Goal: Information Seeking & Learning: Learn about a topic

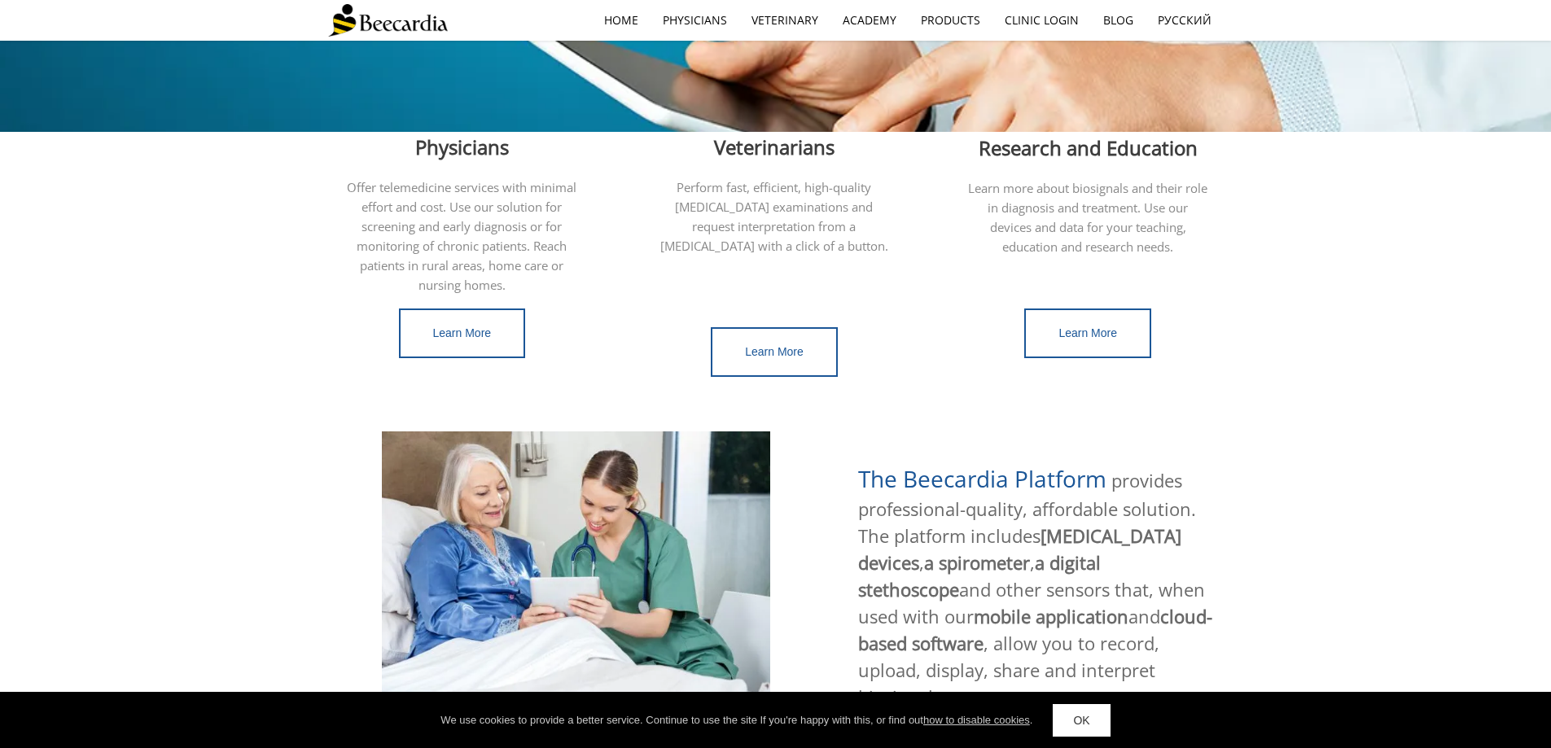
scroll to position [489, 0]
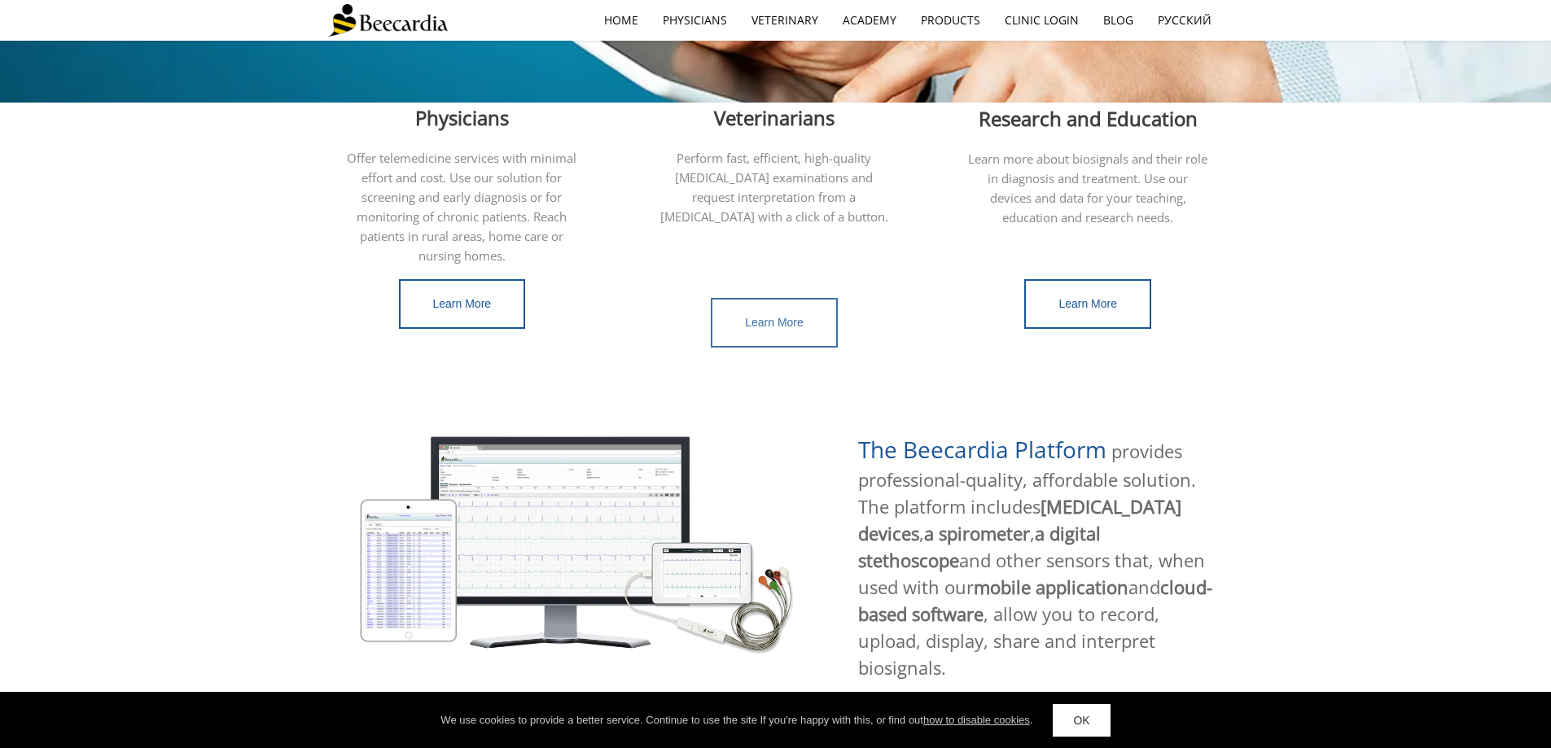
click at [734, 320] on link "Learn More" at bounding box center [774, 323] width 127 height 50
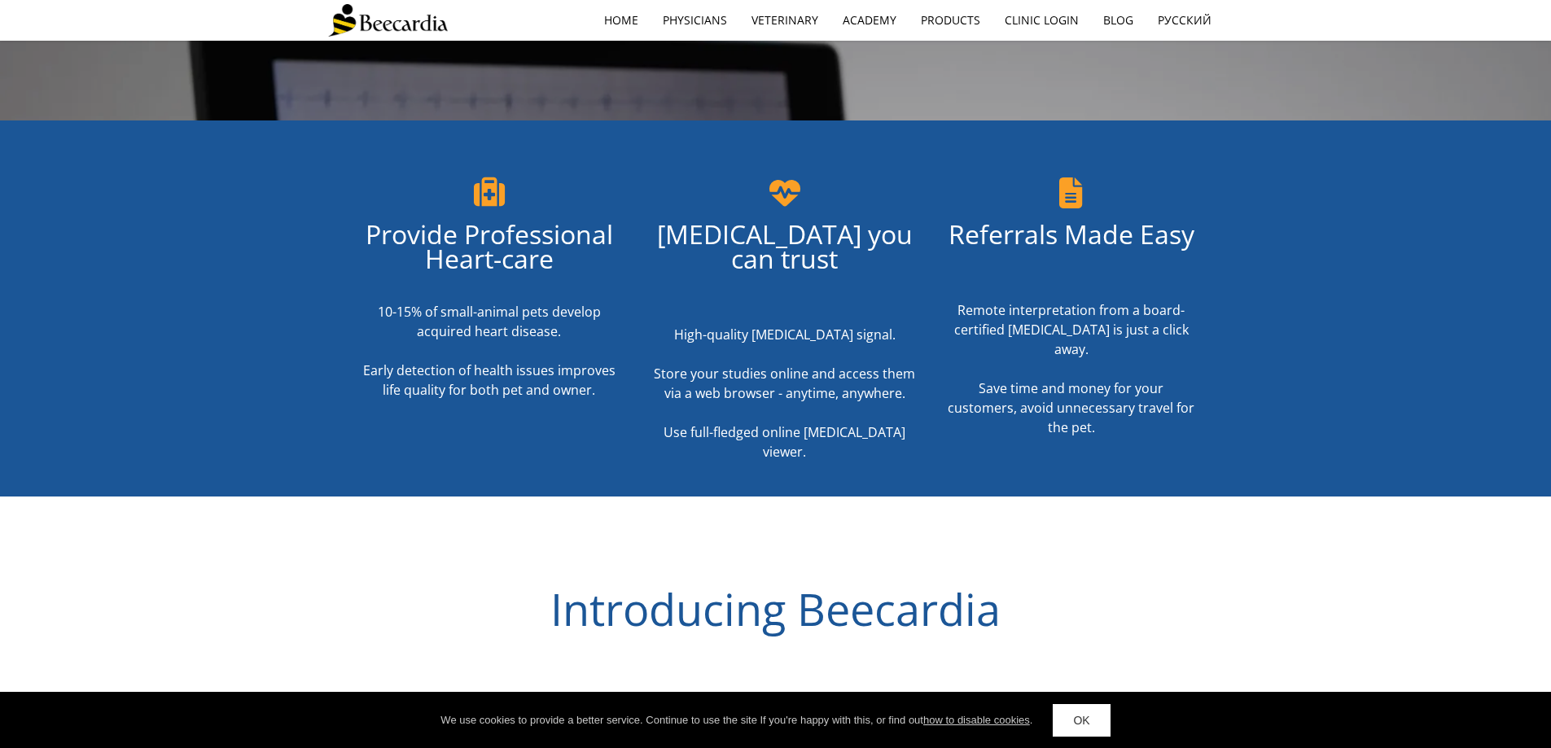
scroll to position [570, 0]
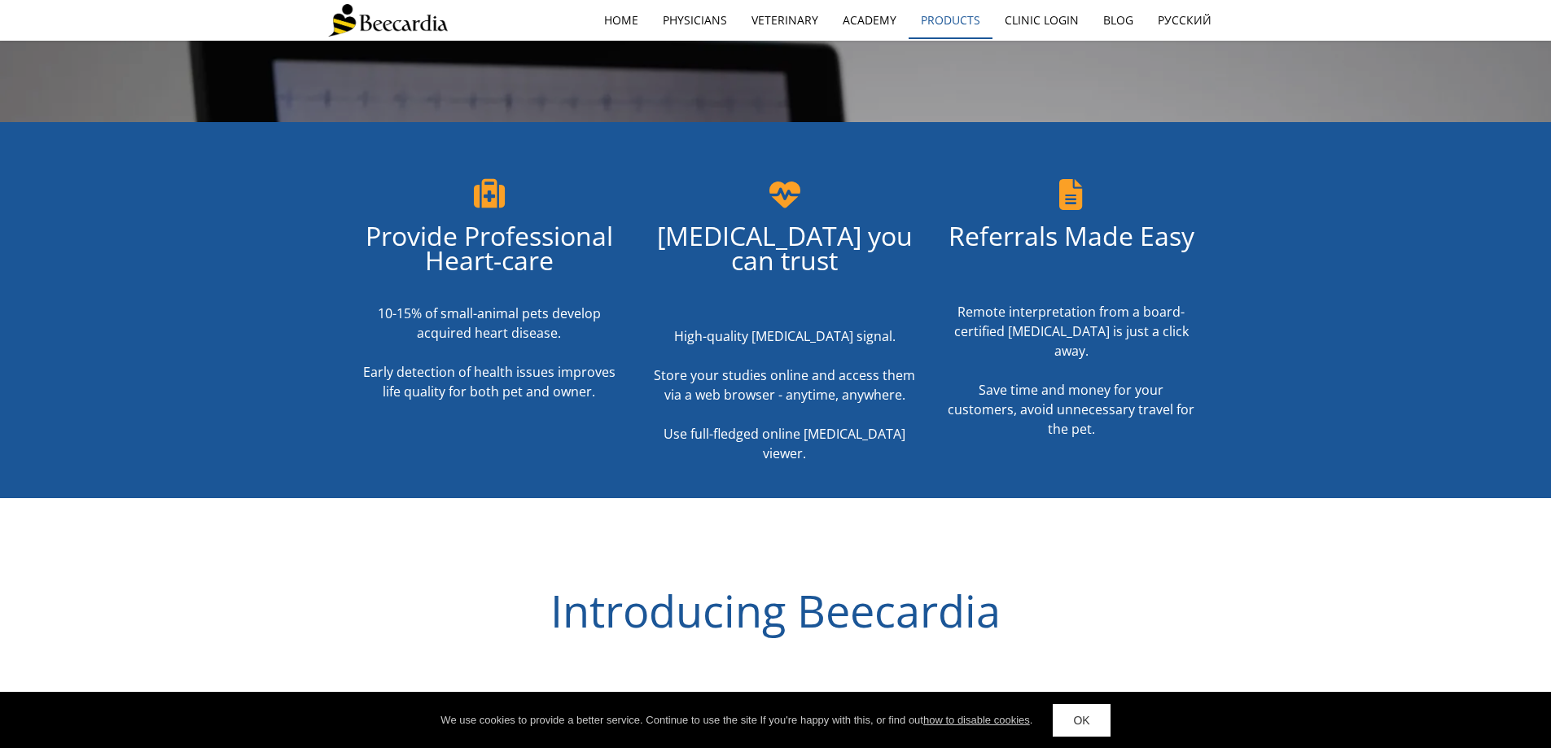
click at [955, 7] on link "Products" at bounding box center [951, 20] width 84 height 37
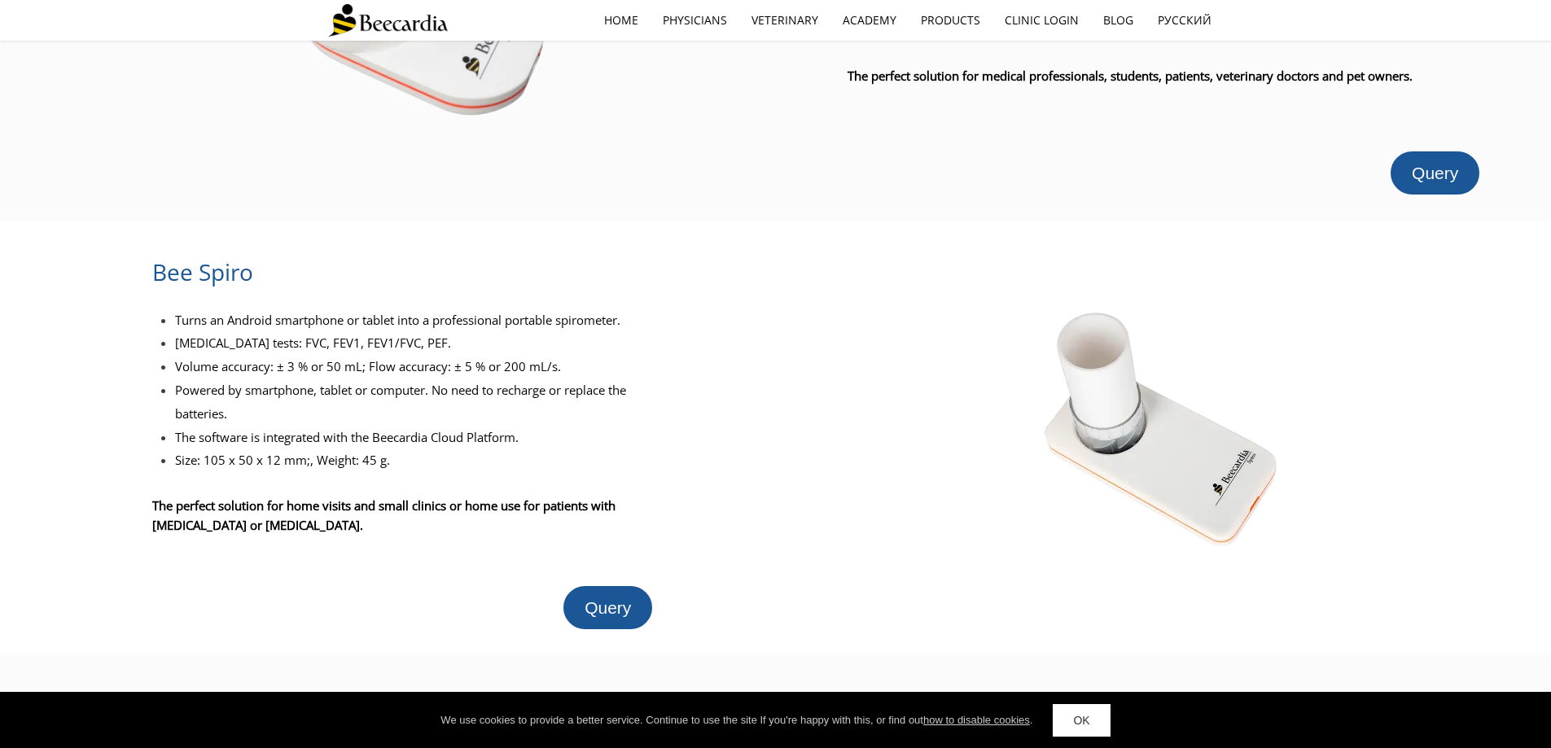
scroll to position [1221, 0]
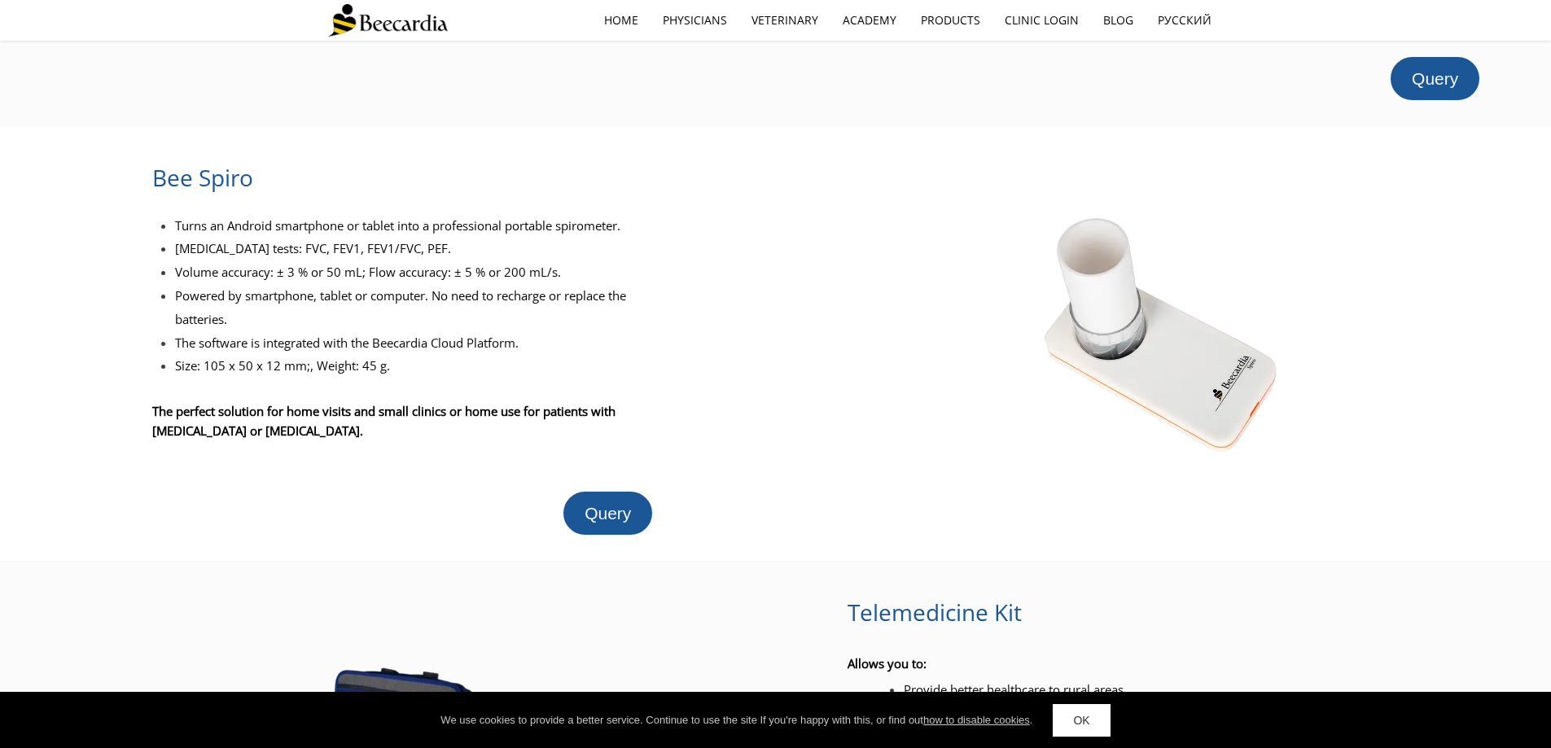
click at [581, 217] on span "Turns an Android smartphone or tablet into a professional portable spirometer." at bounding box center [397, 225] width 445 height 16
copy span "spirometer"
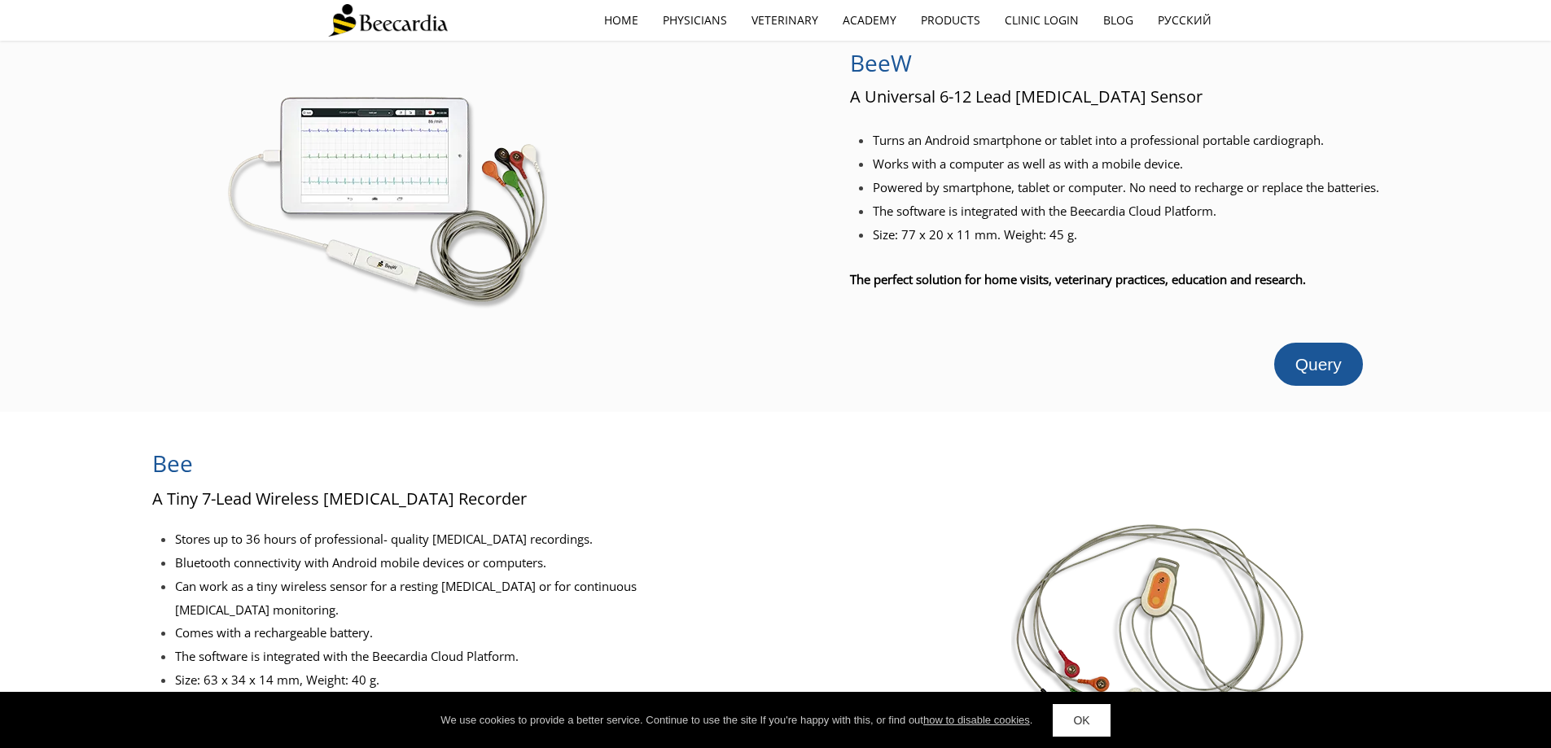
scroll to position [0, 0]
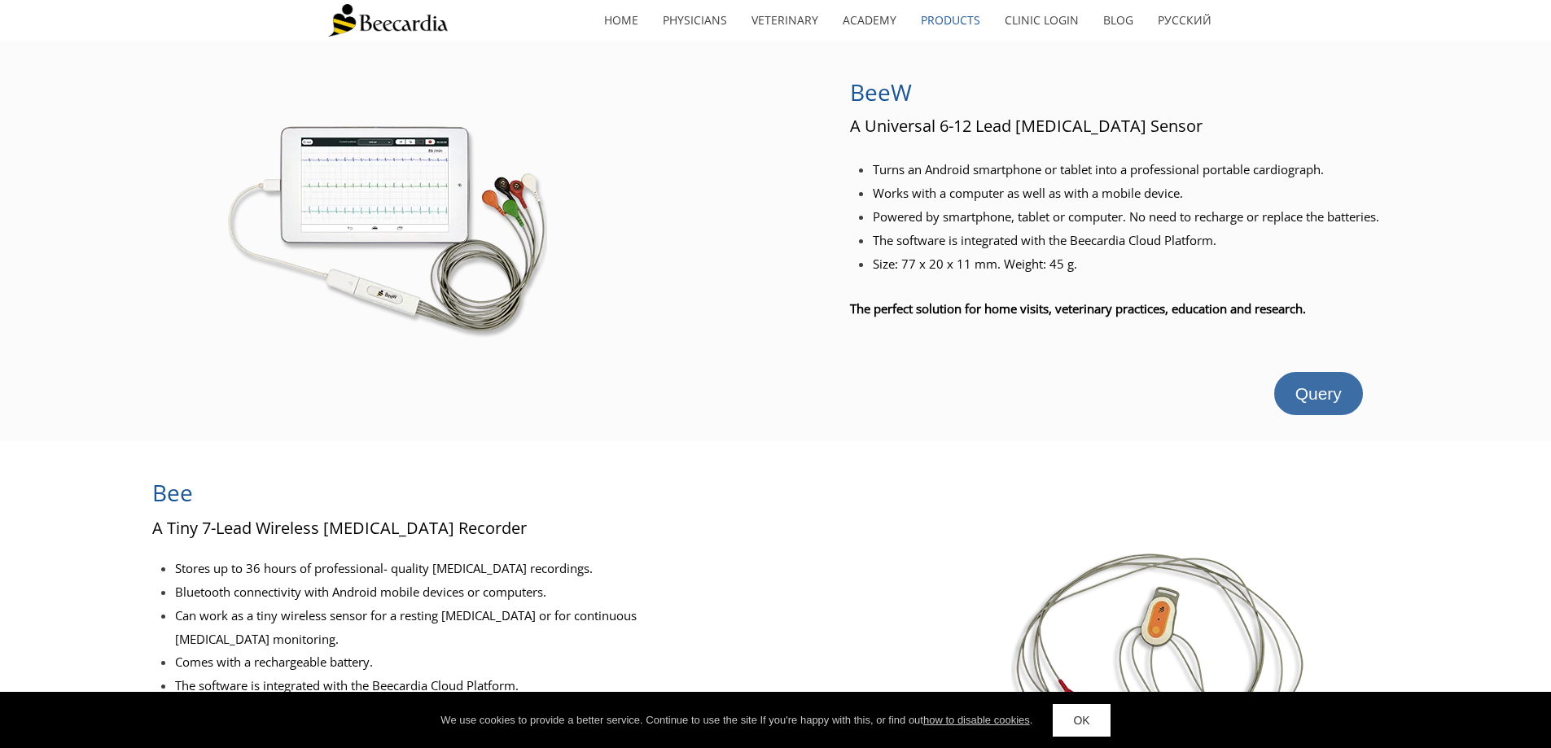
click at [1340, 380] on link "Query" at bounding box center [1318, 393] width 89 height 43
click at [1329, 395] on span "Query" at bounding box center [1319, 393] width 46 height 19
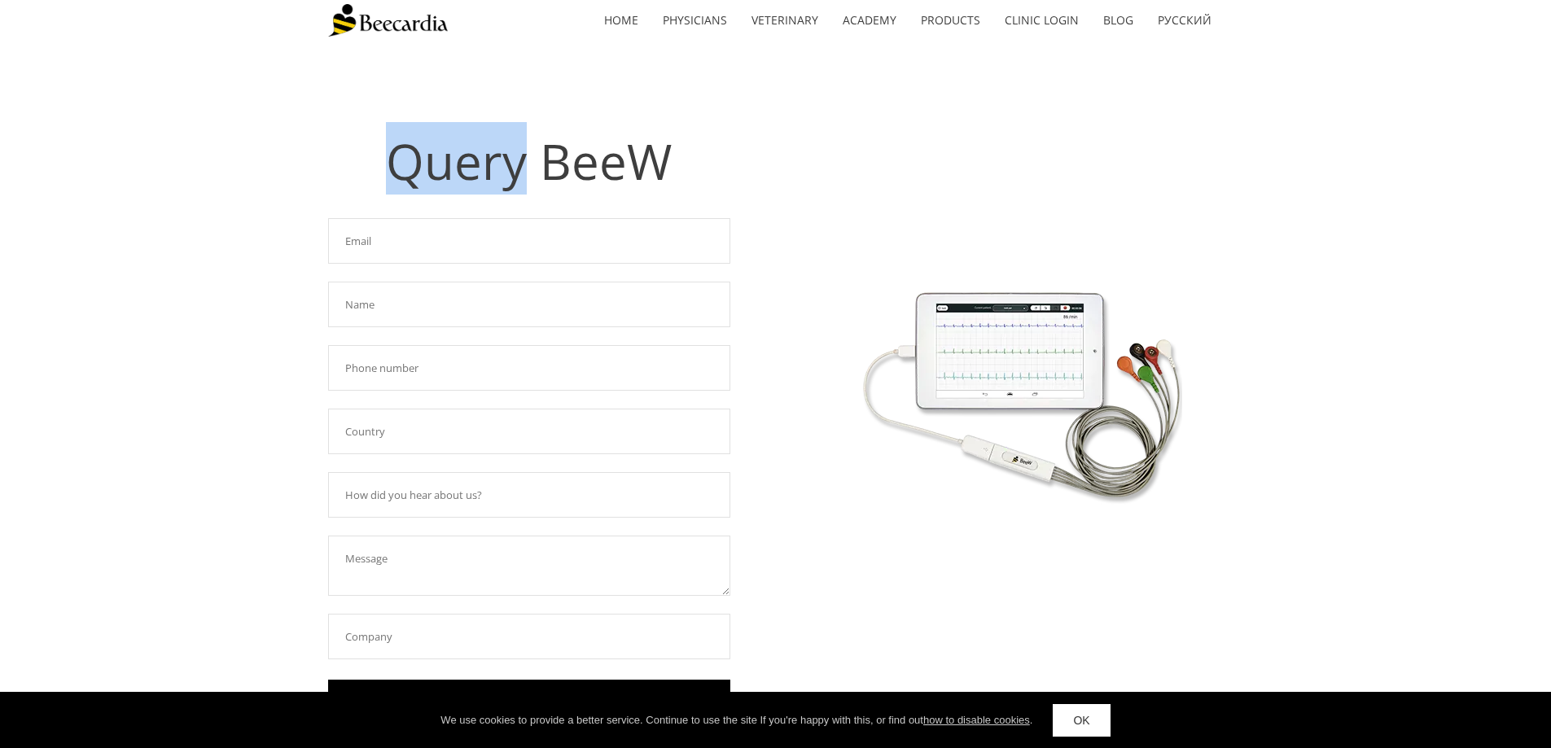
drag, startPoint x: 388, startPoint y: 163, endPoint x: 528, endPoint y: 175, distance: 140.6
click at [528, 175] on span "Query BeeW" at bounding box center [529, 161] width 286 height 67
